Goal: Find specific page/section: Find specific page/section

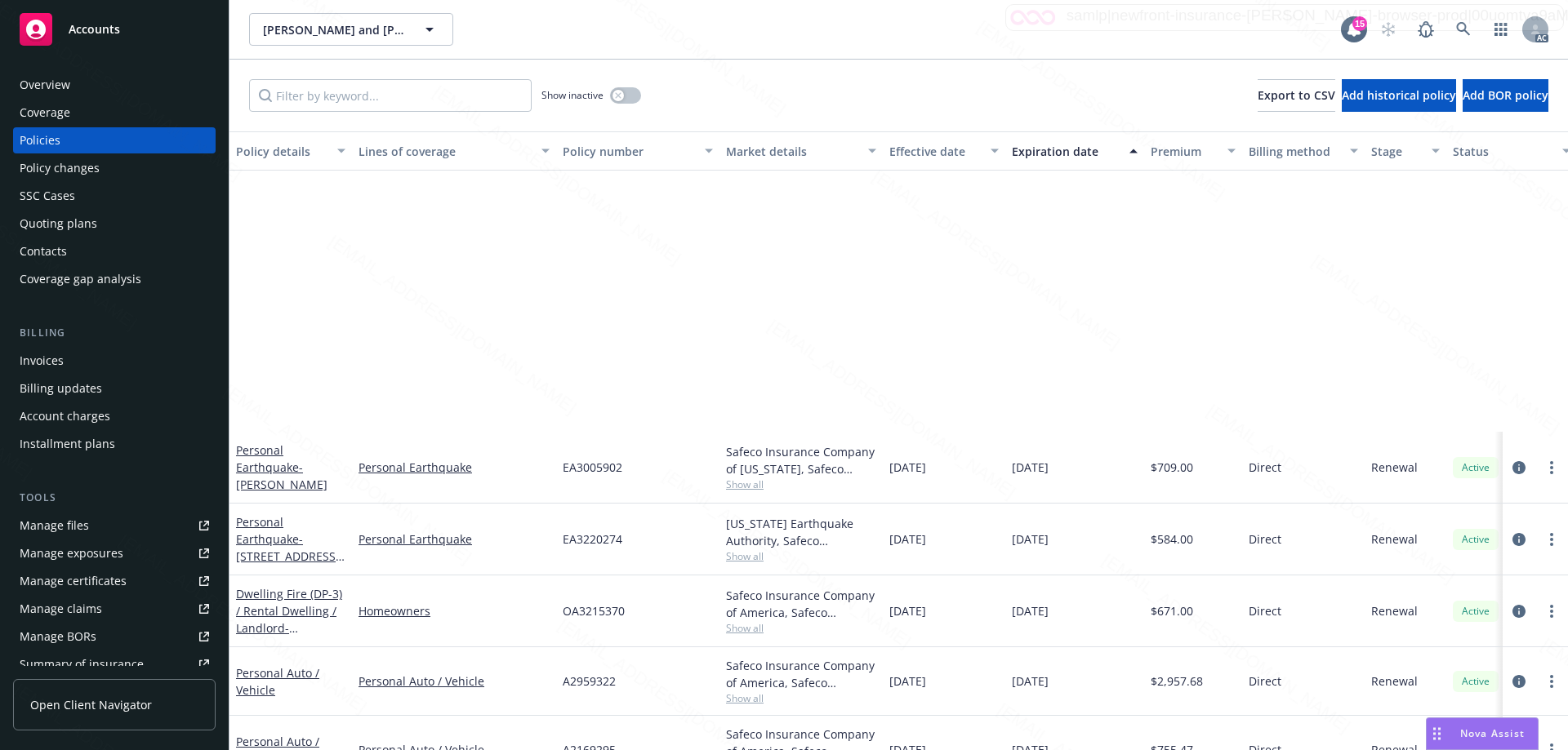
scroll to position [334, 0]
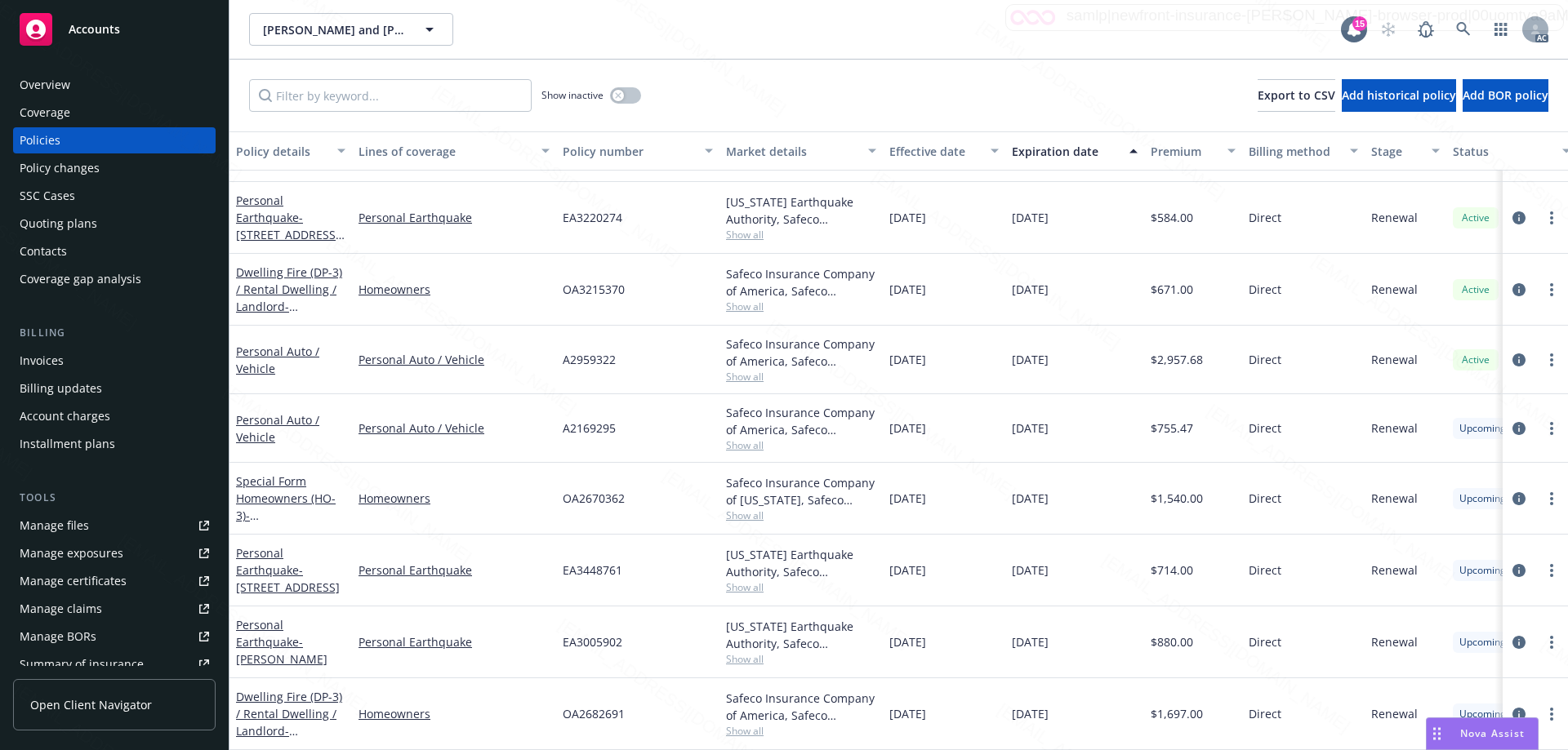
click at [48, 32] on rect at bounding box center [35, 28] width 32 height 32
